Goal: Check status: Check status

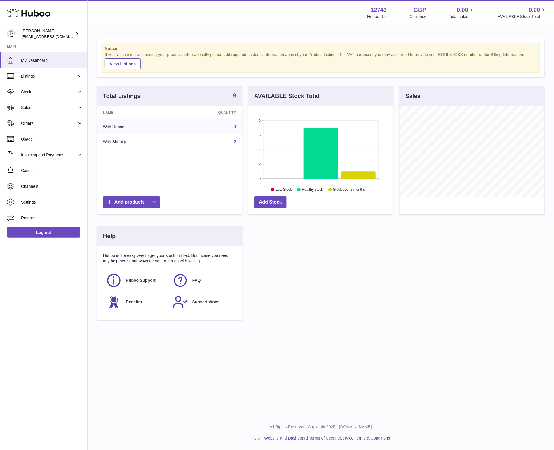
scroll to position [91, 144]
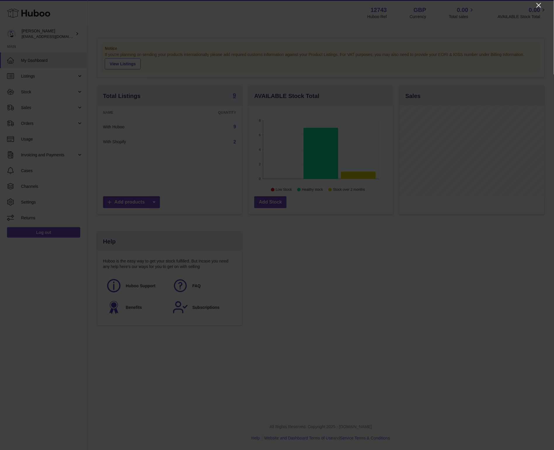
click at [542, 8] on icon "Close" at bounding box center [538, 5] width 7 height 7
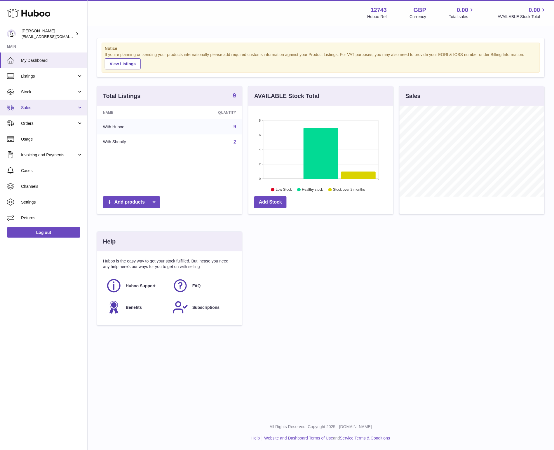
click at [45, 103] on link "Sales" at bounding box center [43, 108] width 87 height 16
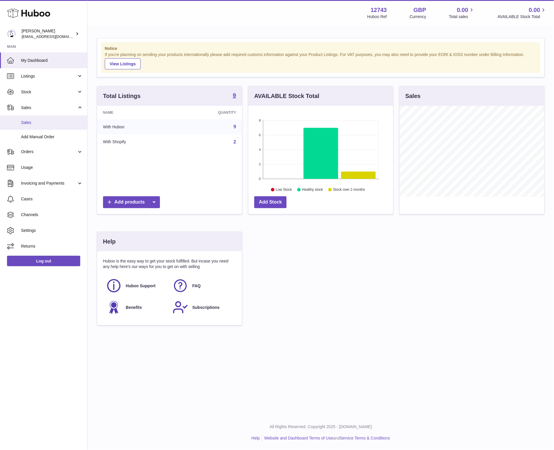
click at [36, 120] on span "Sales" at bounding box center [52, 123] width 62 height 6
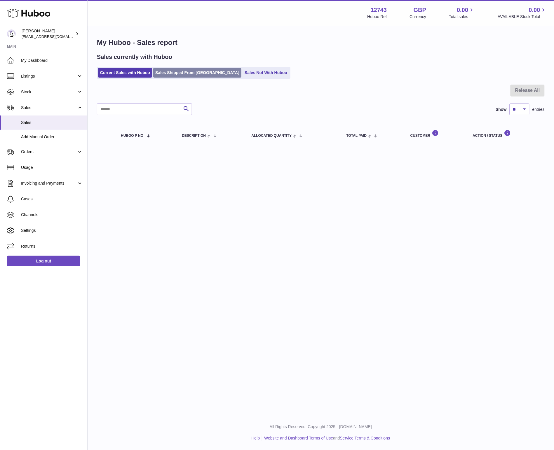
click at [189, 73] on link "Sales Shipped From Huboo" at bounding box center [197, 73] width 88 height 10
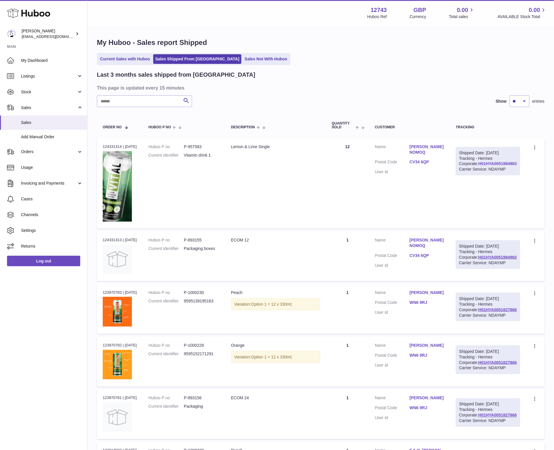
click at [493, 166] on link "H01HYA0051984983" at bounding box center [497, 163] width 39 height 5
drag, startPoint x: 189, startPoint y: 146, endPoint x: 238, endPoint y: 160, distance: 50.7
click at [238, 160] on tr "Order no 124331314 | 8th Sep Huboo P no P-957583 Current identifier Vitamin dri…" at bounding box center [321, 183] width 448 height 91
click at [238, 160] on td "Description Lemon & Lime Single" at bounding box center [275, 183] width 101 height 91
copy link "H01HYA0051984983"
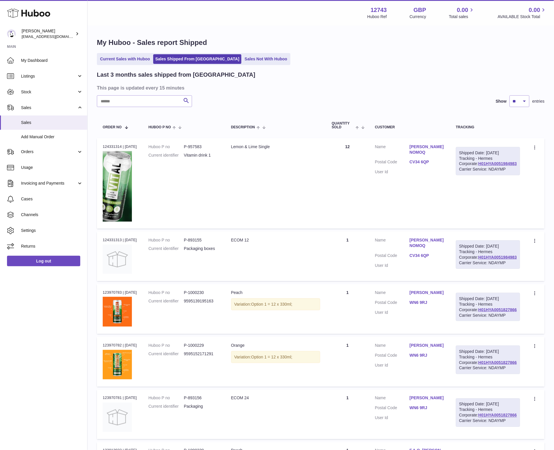
drag, startPoint x: 518, startPoint y: 174, endPoint x: 472, endPoint y: 175, distance: 45.9
click at [472, 175] on td "Shipped Date: 8th Sep 2025 Tracking - Hermes Corporate: H01HYA0051984983 Carrie…" at bounding box center [488, 183] width 76 height 91
click at [486, 166] on link "H01HYA0051984983" at bounding box center [497, 163] width 39 height 5
drag, startPoint x: 450, startPoint y: 158, endPoint x: 421, endPoint y: 161, distance: 29.1
click at [421, 161] on dl "Customer Name Simon Cooper NOMOQ Postal Code CV34 6QP User Id" at bounding box center [409, 161] width 69 height 34
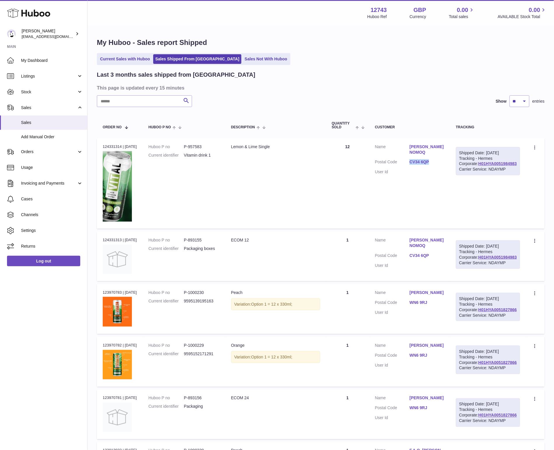
drag, startPoint x: 421, startPoint y: 161, endPoint x: 447, endPoint y: 161, distance: 26.3
click at [444, 161] on dl "Customer Name Simon Cooper NOMOQ Postal Code CV34 6QP User Id" at bounding box center [409, 161] width 69 height 34
copy dl "CV34 6QP"
drag, startPoint x: 517, startPoint y: 175, endPoint x: 477, endPoint y: 176, distance: 40.3
click at [477, 176] on div "Shipped Date: 8th Sep 2025 Tracking - Hermes Corporate: H01HYA0051984983 Carrie…" at bounding box center [488, 161] width 64 height 29
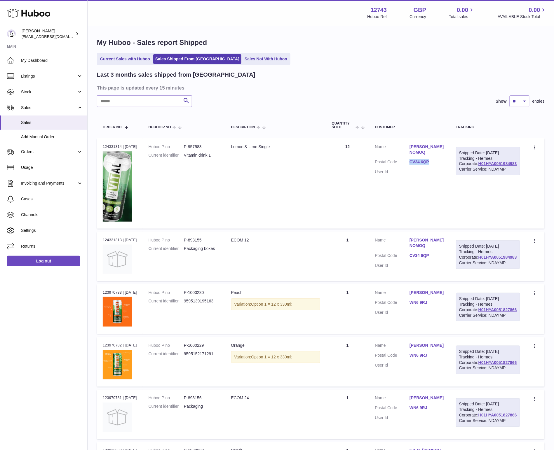
copy link "H01HYA0051984983"
